Goal: Navigation & Orientation: Find specific page/section

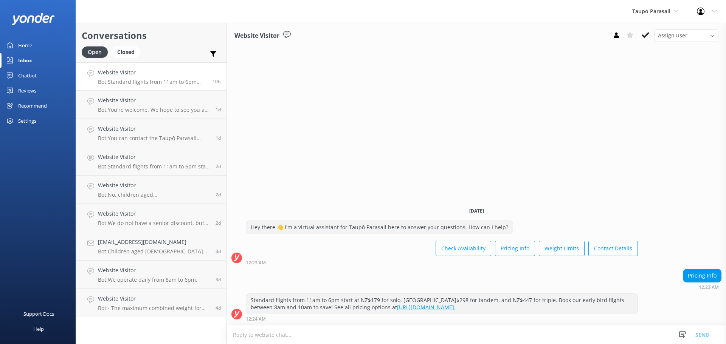
click at [30, 43] on div "Home" at bounding box center [25, 45] width 14 height 15
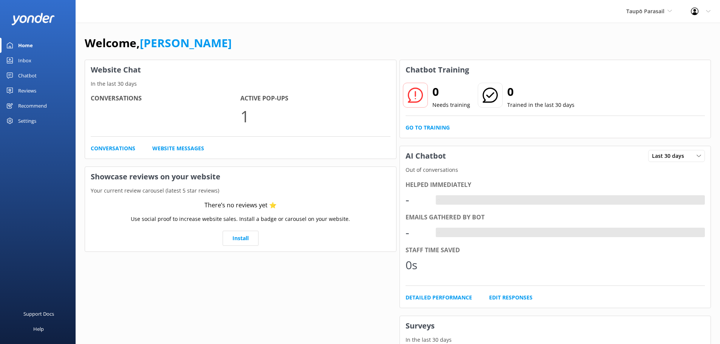
click at [22, 59] on div "Inbox" at bounding box center [24, 60] width 13 height 15
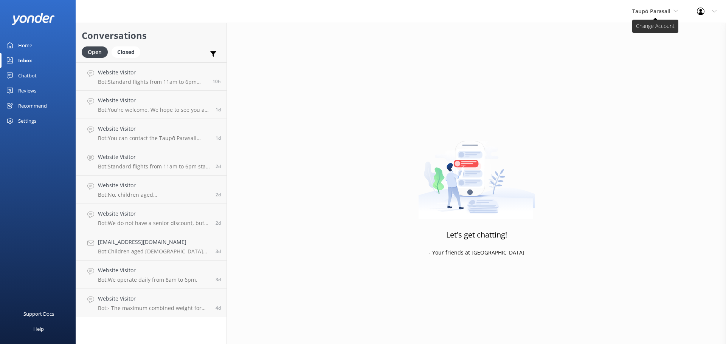
click at [659, 9] on span "Taupō Parasail" at bounding box center [651, 11] width 38 height 7
click at [657, 30] on link "[PERSON_NAME] Outdoors" at bounding box center [660, 32] width 76 height 18
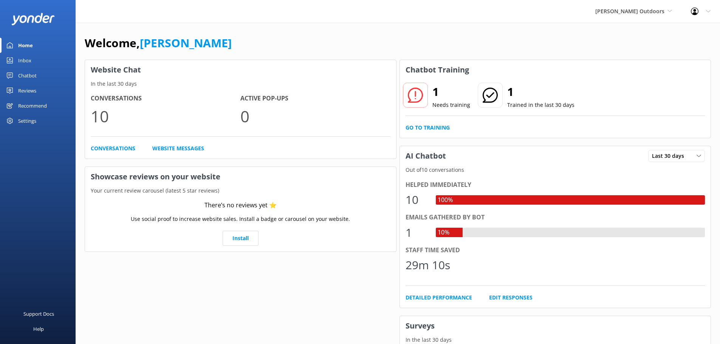
click at [25, 59] on div "Inbox" at bounding box center [24, 60] width 13 height 15
